Goal: Task Accomplishment & Management: Manage account settings

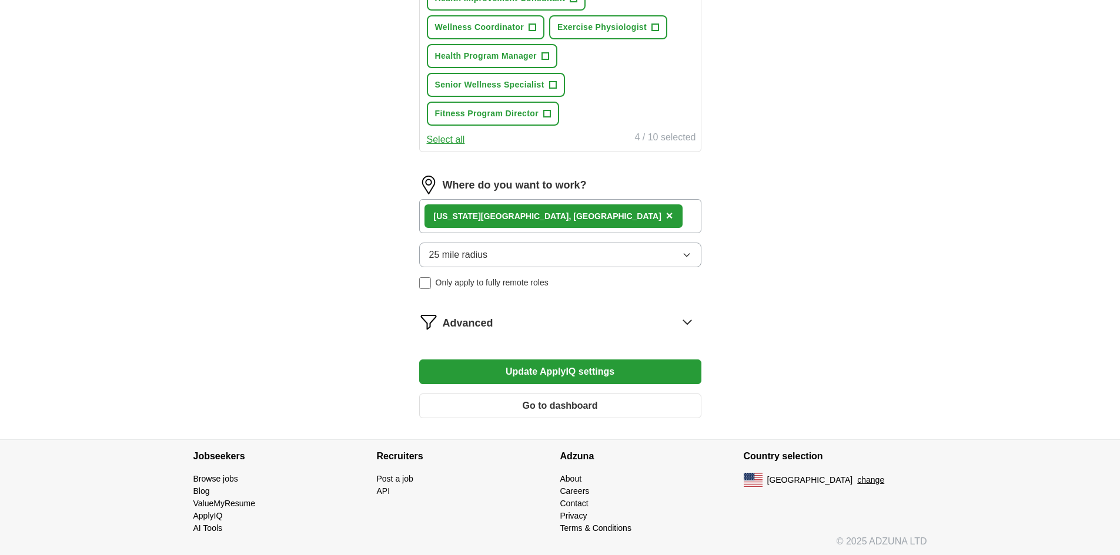
scroll to position [604, 0]
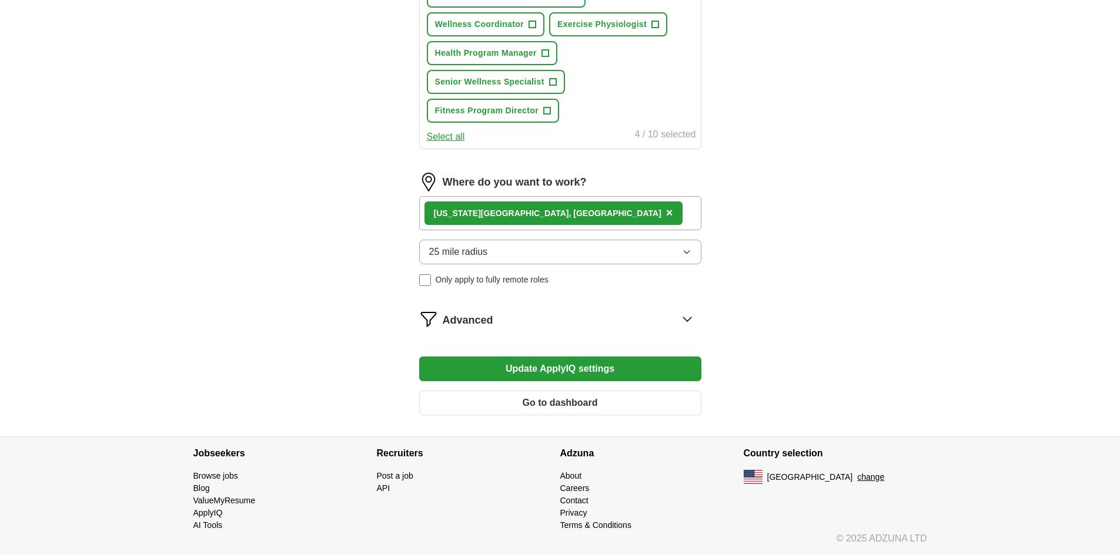
click at [575, 369] on button "Update ApplyIQ settings" at bounding box center [560, 369] width 282 height 25
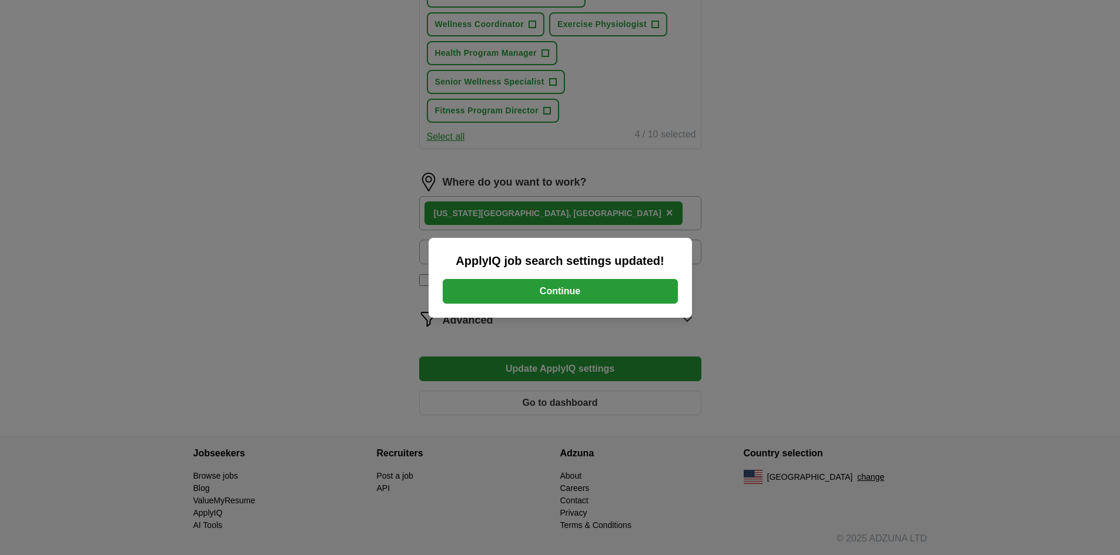
click at [553, 288] on button "Continue" at bounding box center [560, 291] width 235 height 25
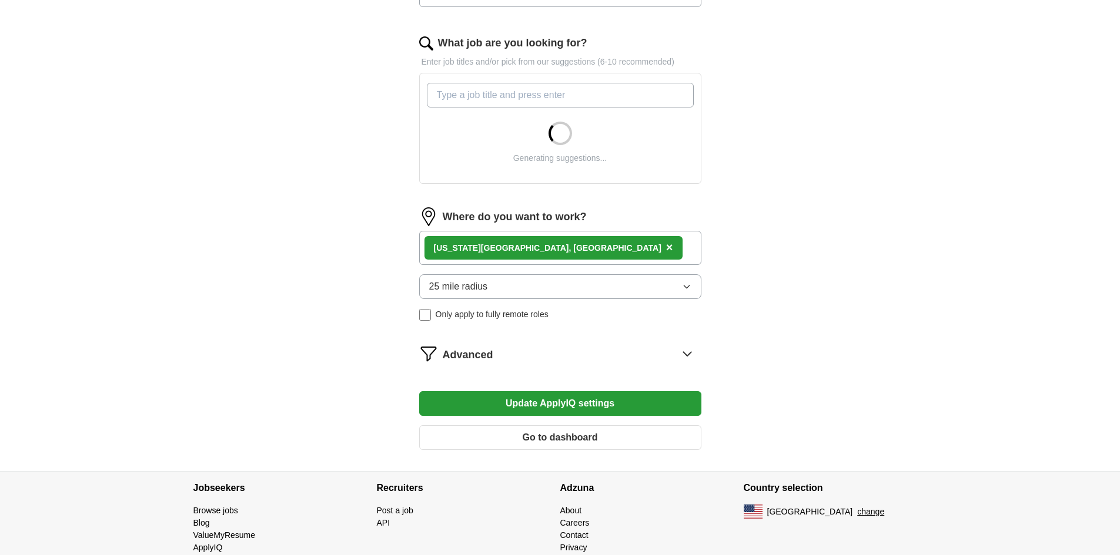
scroll to position [394, 0]
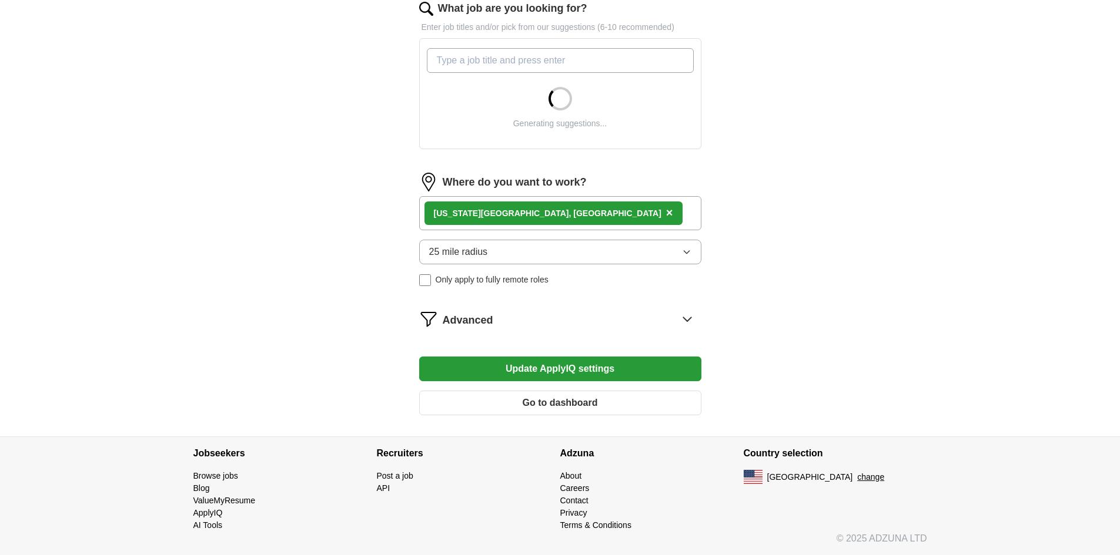
click at [687, 321] on icon at bounding box center [687, 319] width 8 height 4
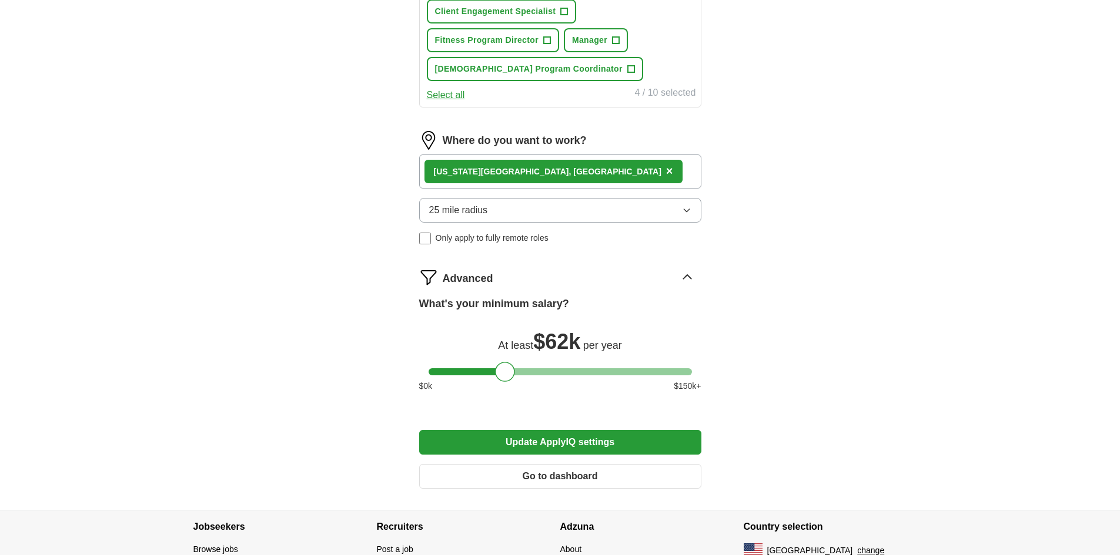
scroll to position [630, 0]
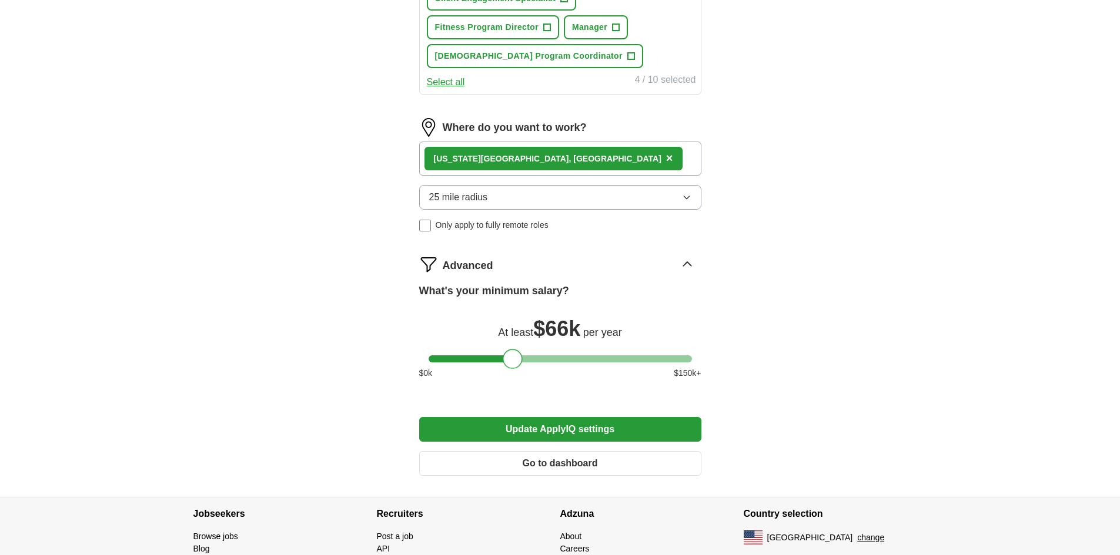
drag, startPoint x: 505, startPoint y: 357, endPoint x: 513, endPoint y: 357, distance: 8.2
click at [513, 357] on div at bounding box center [513, 359] width 20 height 20
click at [571, 430] on button "Update ApplyIQ settings" at bounding box center [560, 429] width 282 height 25
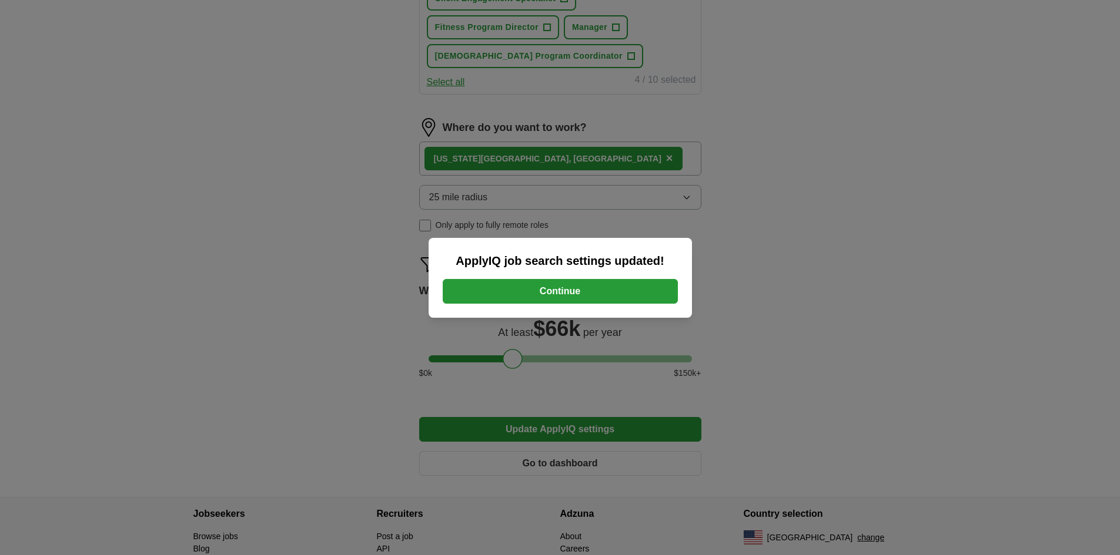
click at [560, 294] on button "Continue" at bounding box center [560, 291] width 235 height 25
